Goal: Task Accomplishment & Management: Complete application form

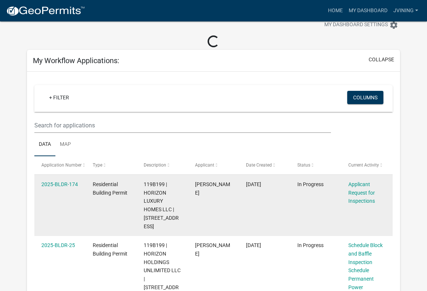
scroll to position [23, 0]
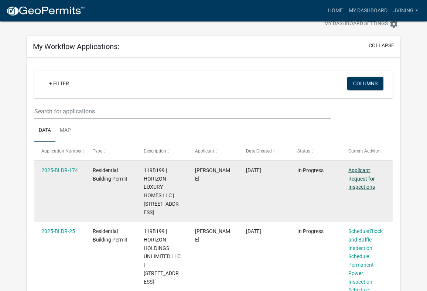
click at [361, 176] on link "Applicant Request for Inspections" at bounding box center [362, 178] width 27 height 23
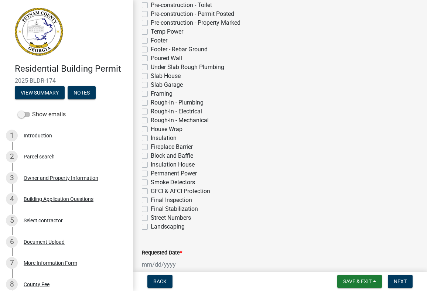
scroll to position [200, 0]
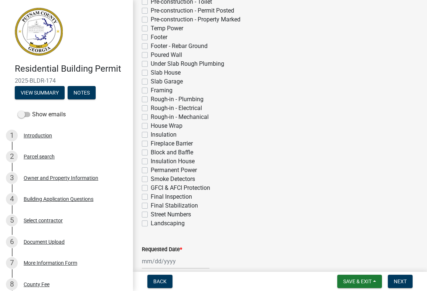
click at [151, 180] on label "Smoke Detectors" at bounding box center [173, 179] width 44 height 9
click at [151, 180] on input "Smoke Detectors" at bounding box center [153, 177] width 5 height 5
checkbox input "true"
checkbox input "false"
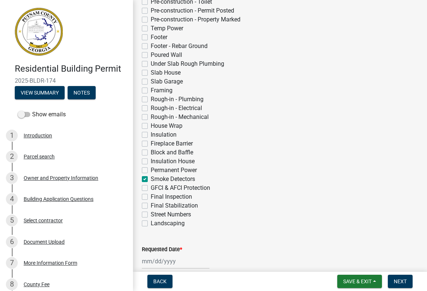
checkbox input "false"
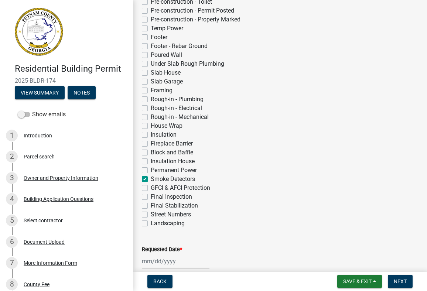
checkbox input "false"
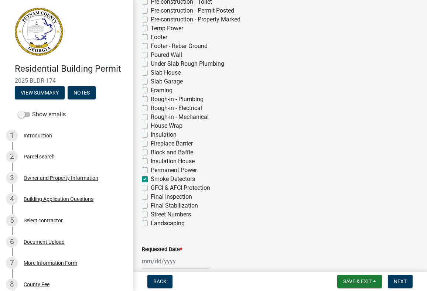
checkbox input "false"
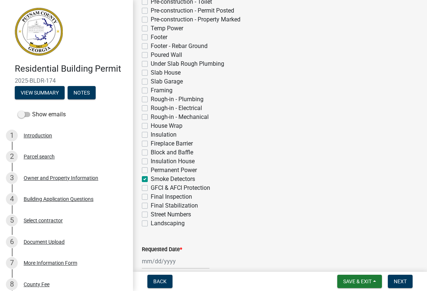
checkbox input "false"
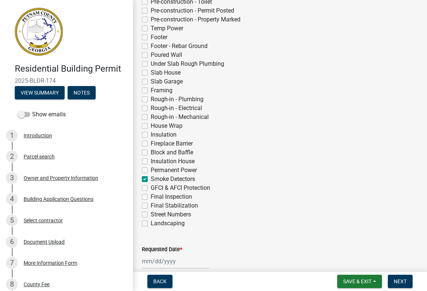
checkbox input "true"
checkbox input "false"
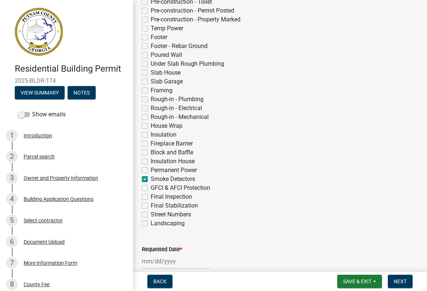
checkbox input "false"
click at [151, 181] on label "Smoke Detectors" at bounding box center [173, 179] width 44 height 9
click at [151, 180] on input "Smoke Detectors" at bounding box center [153, 177] width 5 height 5
checkbox input "false"
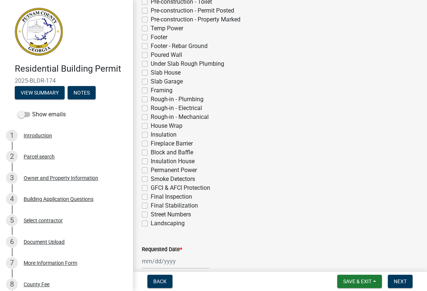
checkbox input "false"
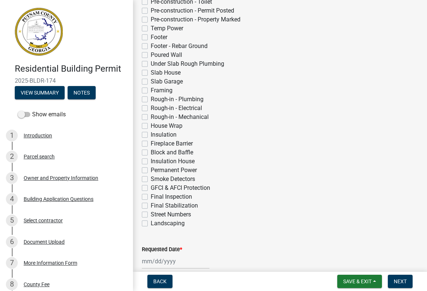
checkbox input "false"
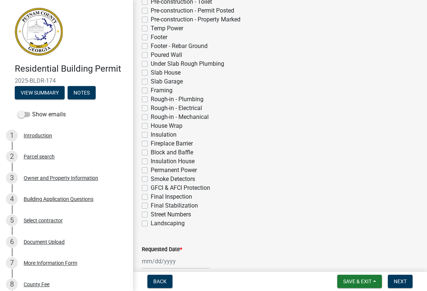
checkbox input "false"
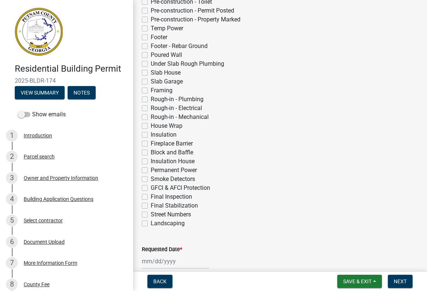
checkbox input "false"
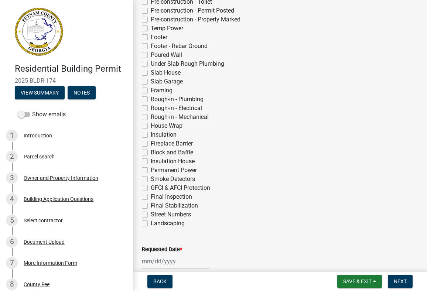
checkbox input "false"
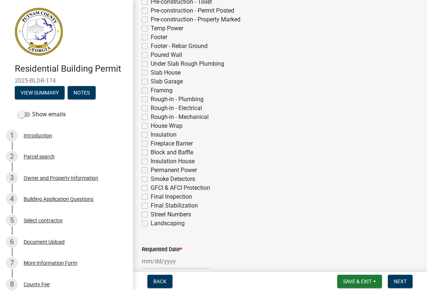
checkbox input "false"
drag, startPoint x: 197, startPoint y: 180, endPoint x: 165, endPoint y: 230, distance: 59.3
click at [164, 230] on wm-data-entity-input "Inspection Type * Pre-construction - Erosion Control Pre-construction - Drivewa…" at bounding box center [280, 98] width 277 height 273
copy div "GFCI & AFCI Protection Final Inspection Final Stabilization Street Numbers Land…"
